Goal: Find specific page/section

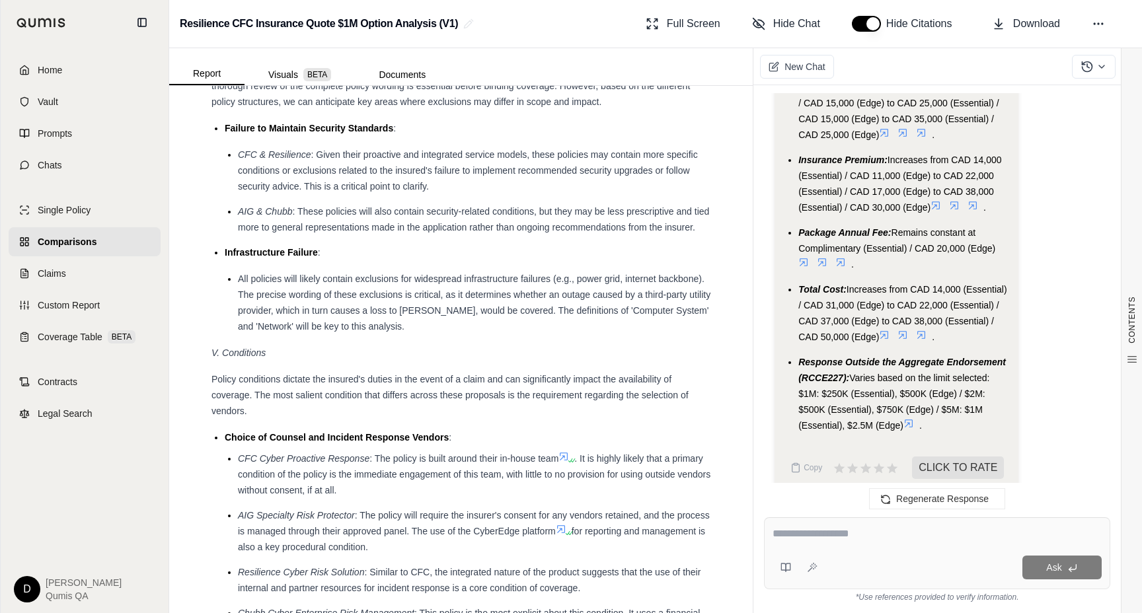
scroll to position [2907, 0]
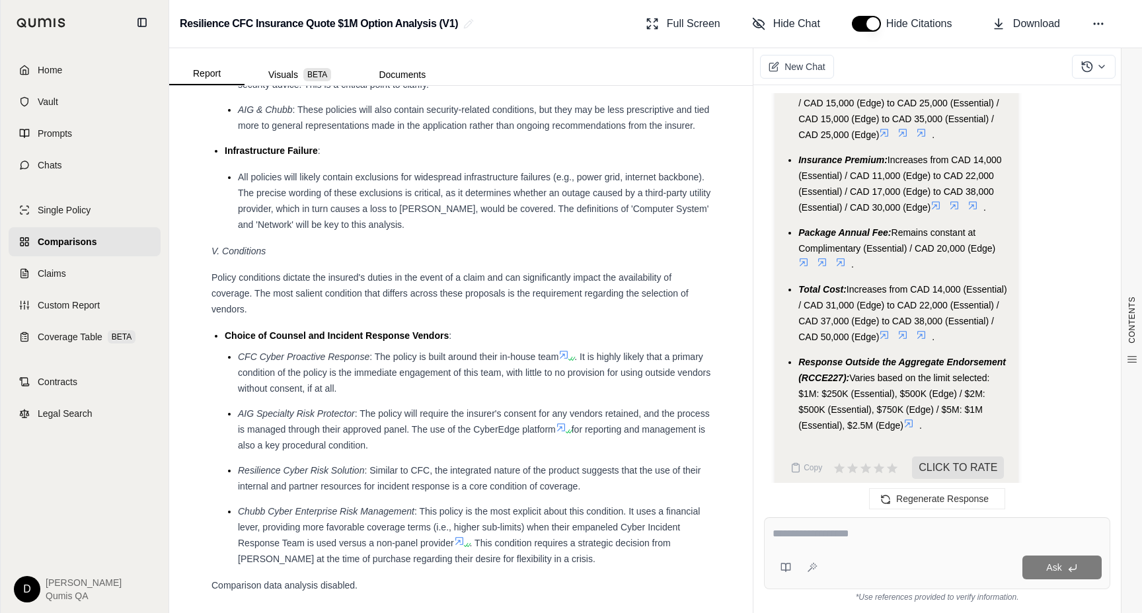
scroll to position [2907, 0]
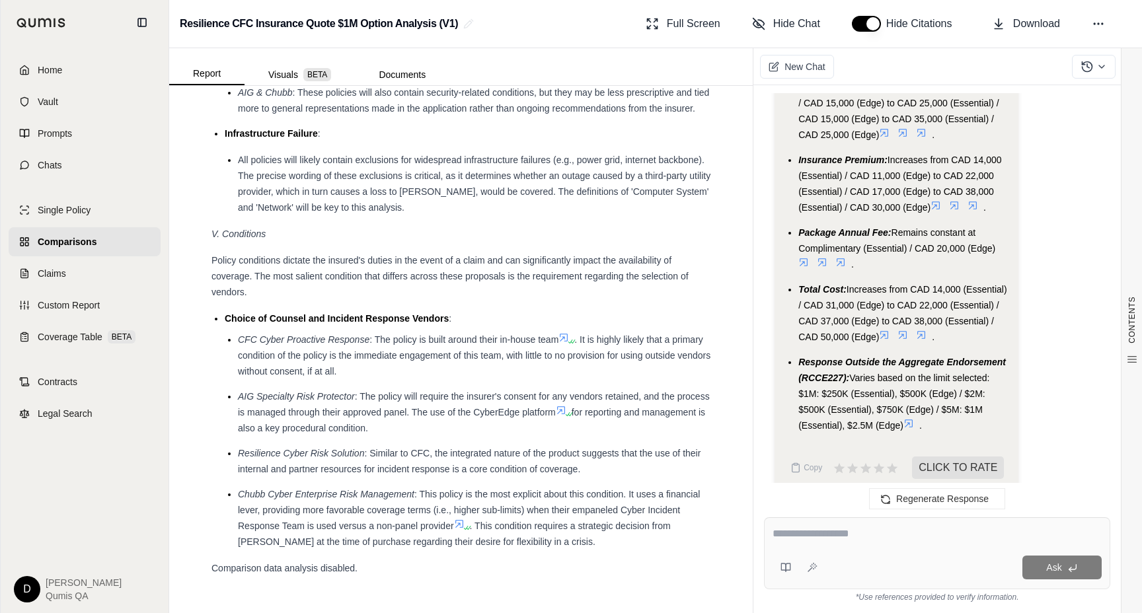
click at [372, 171] on span "All policies will likely contain exclusions for widespread infrastructure failu…" at bounding box center [474, 184] width 472 height 58
